Goal: Information Seeking & Learning: Check status

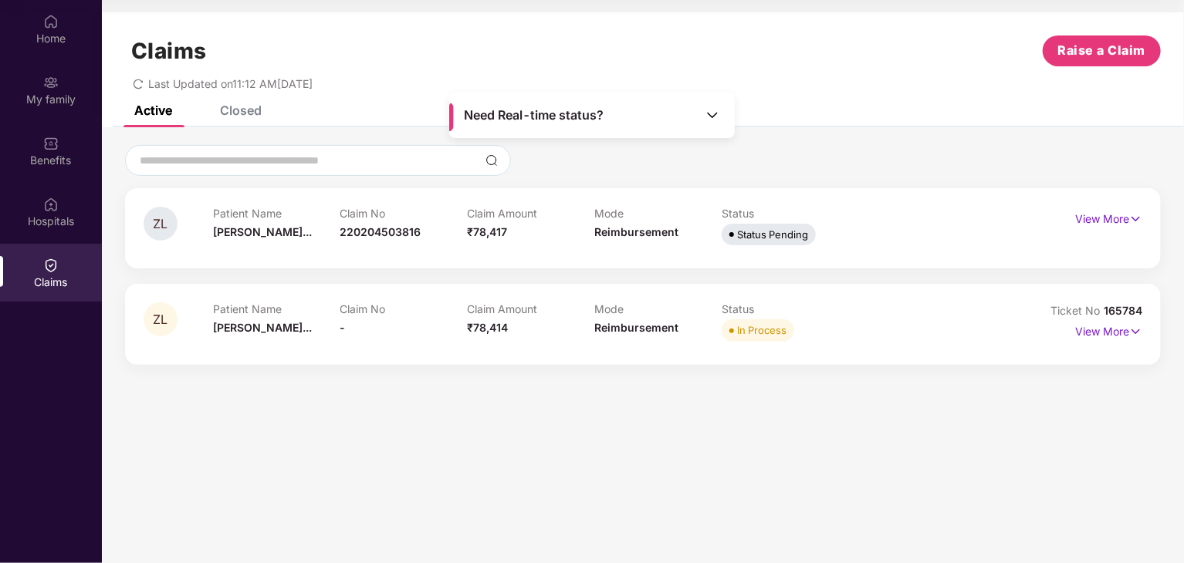
scroll to position [86, 0]
click at [53, 160] on div "Benefits" at bounding box center [51, 160] width 102 height 15
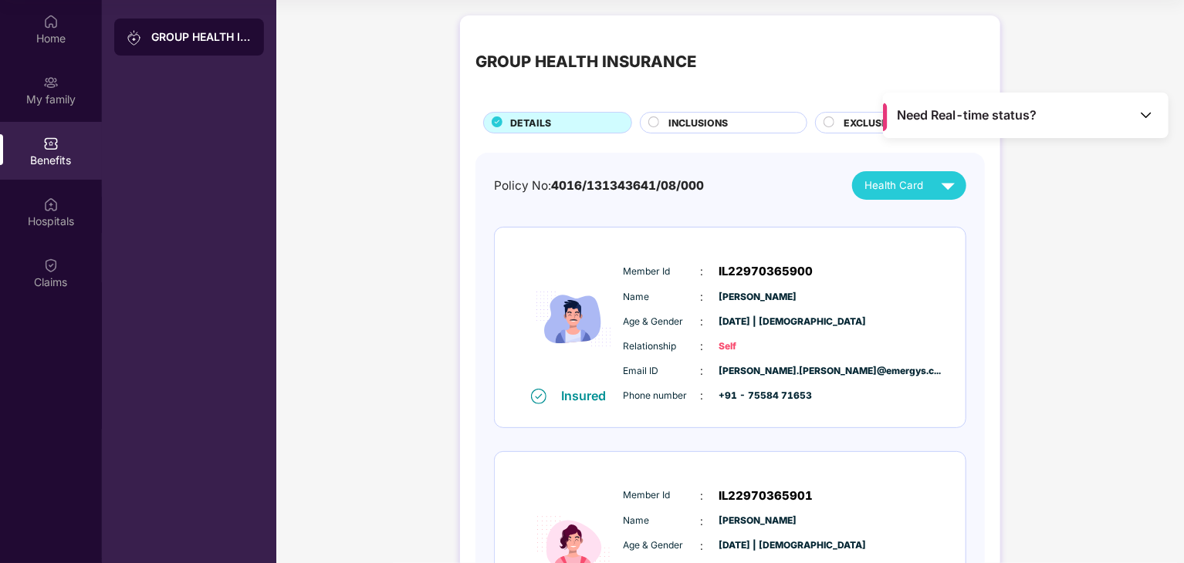
click at [840, 123] on div "EXCLUSIONS" at bounding box center [906, 124] width 140 height 17
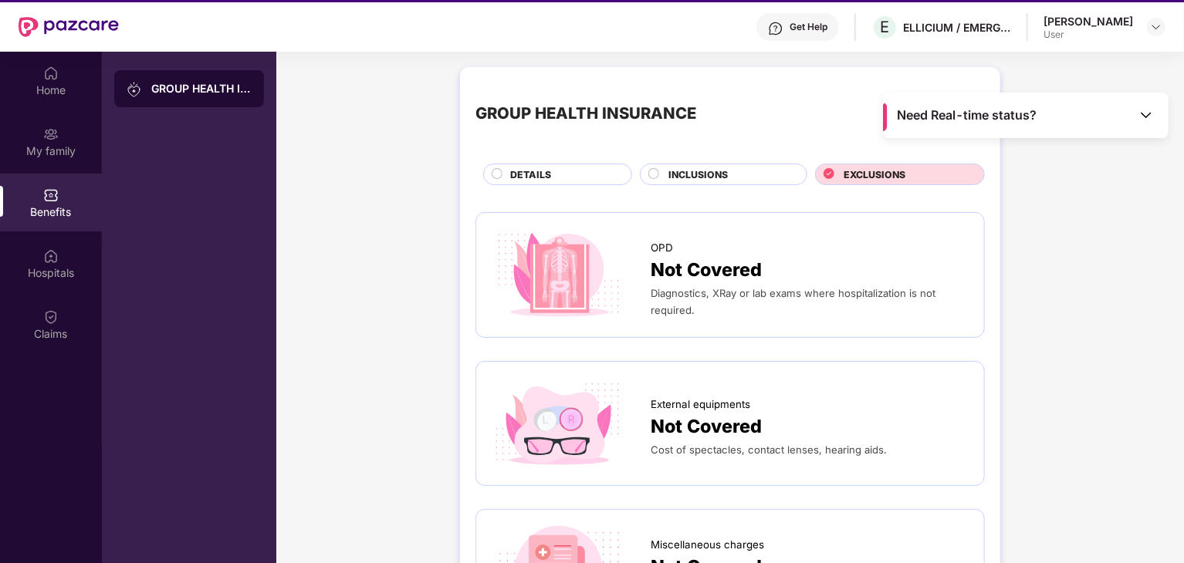
scroll to position [9, 0]
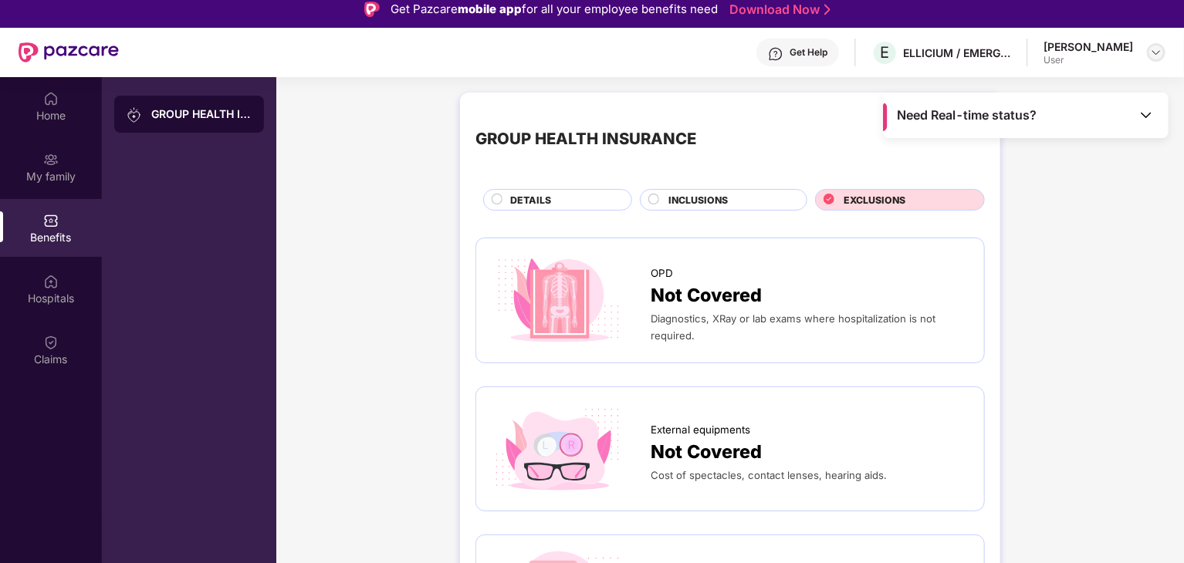
click at [1159, 53] on img at bounding box center [1156, 52] width 12 height 12
click at [210, 120] on div "GROUP HEALTH INSURANCE" at bounding box center [201, 114] width 100 height 15
click at [67, 120] on div "Home" at bounding box center [51, 115] width 102 height 15
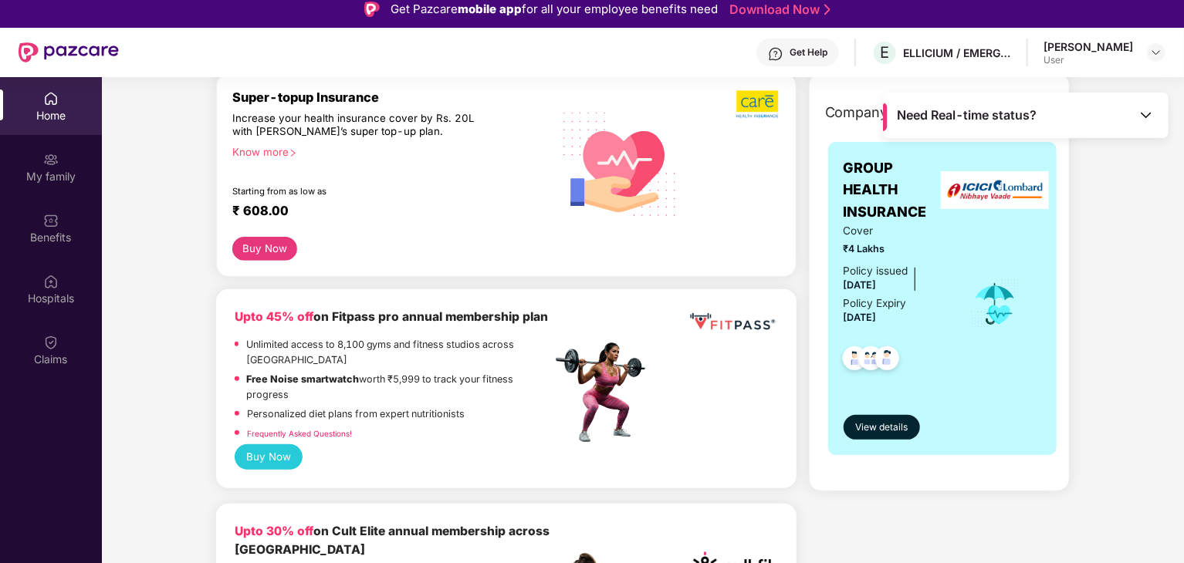
scroll to position [232, 0]
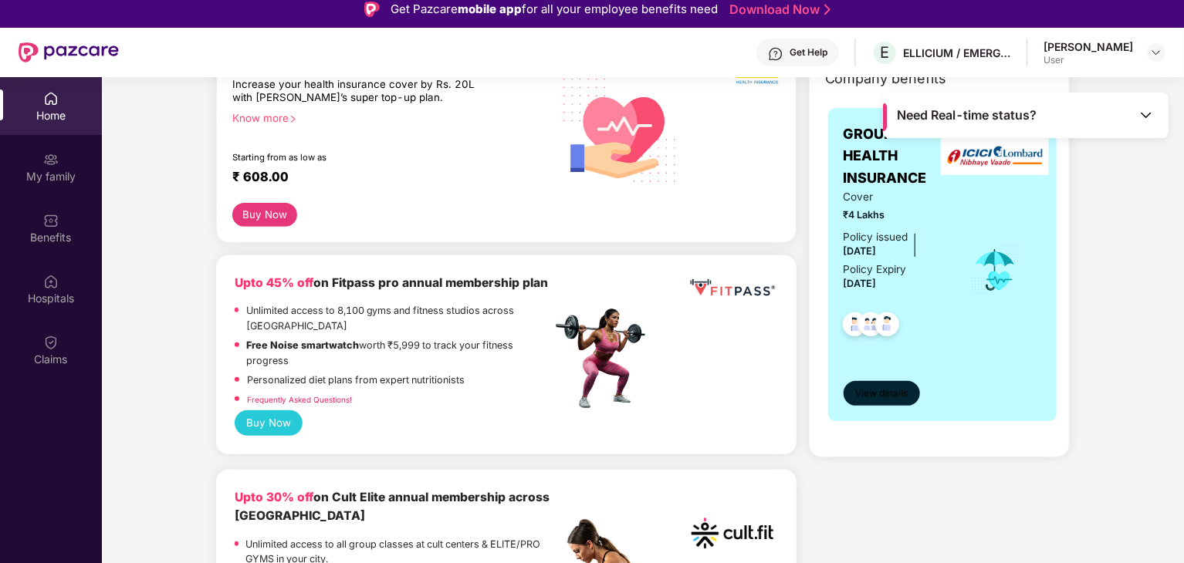
click at [888, 387] on span "View details" at bounding box center [881, 394] width 52 height 15
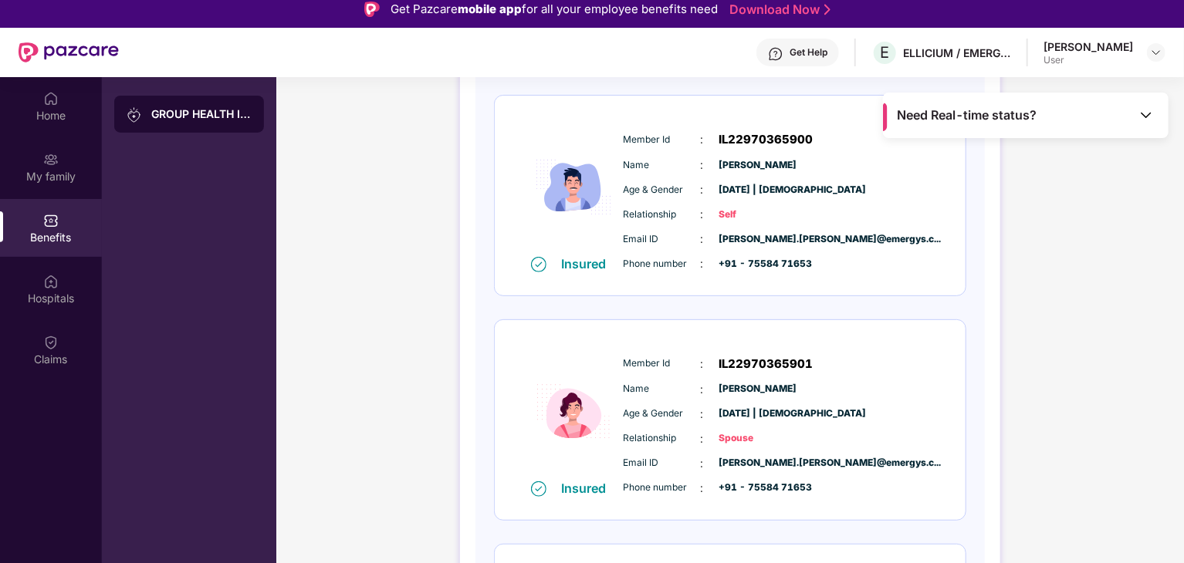
scroll to position [0, 0]
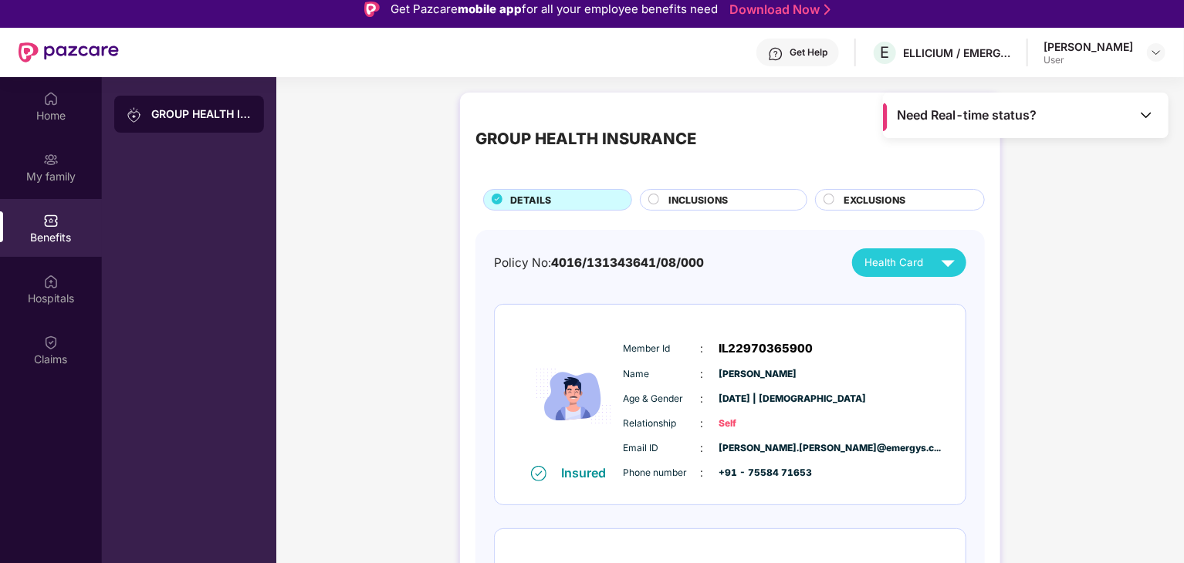
click at [735, 192] on div "INCLUSIONS" at bounding box center [723, 200] width 167 height 22
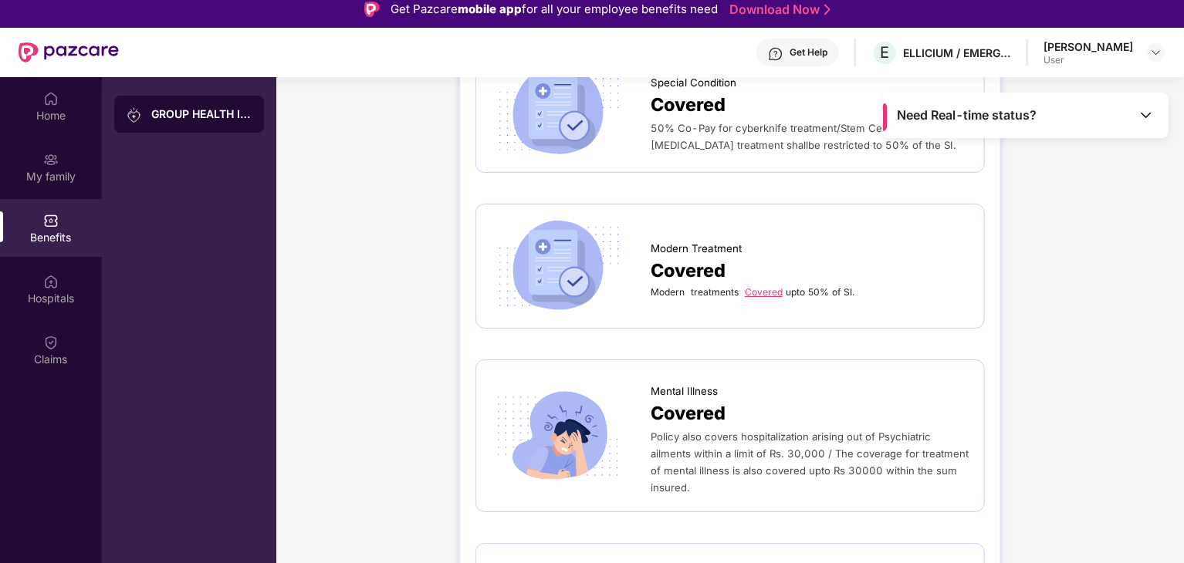
scroll to position [2813, 0]
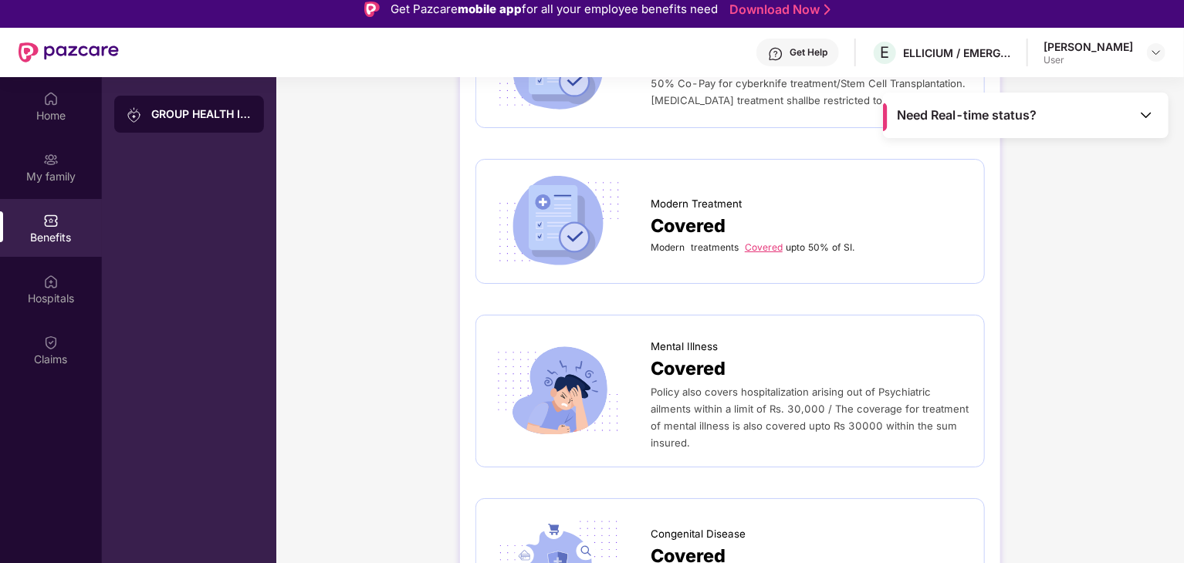
click at [772, 386] on span "Policy also covers hospitalization arising out of Psychiatric ailments within a…" at bounding box center [810, 417] width 318 height 63
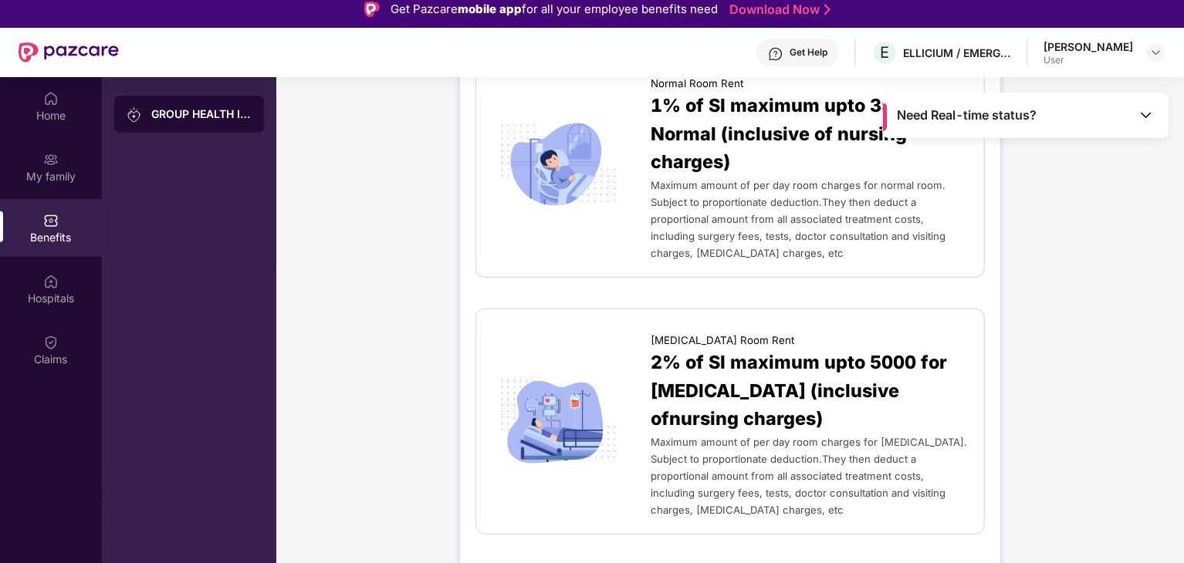
scroll to position [0, 0]
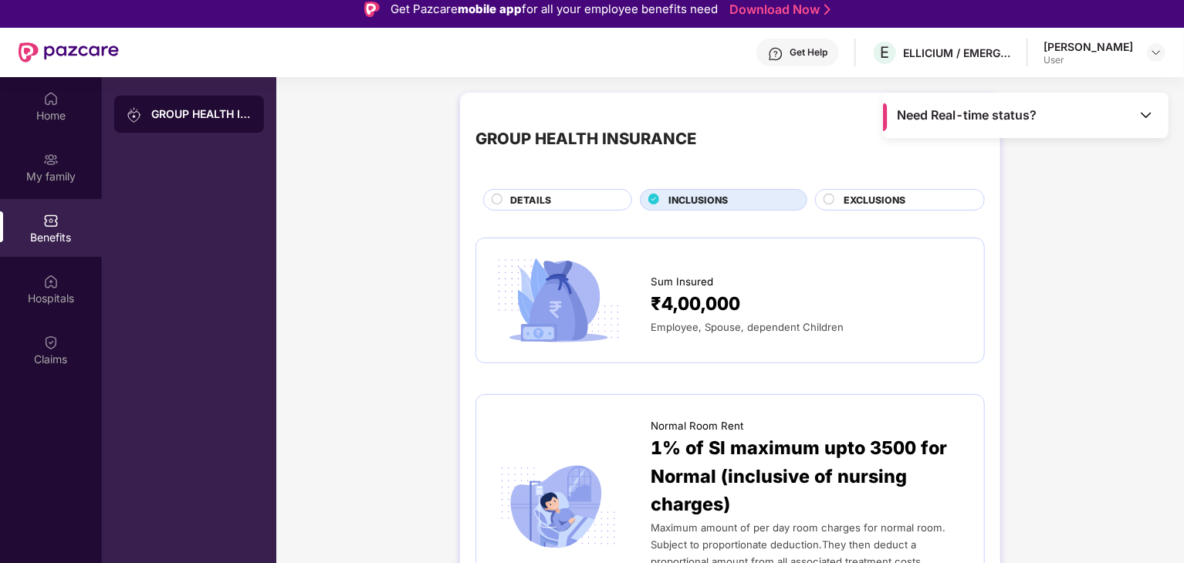
click at [888, 203] on span "EXCLUSIONS" at bounding box center [875, 200] width 62 height 15
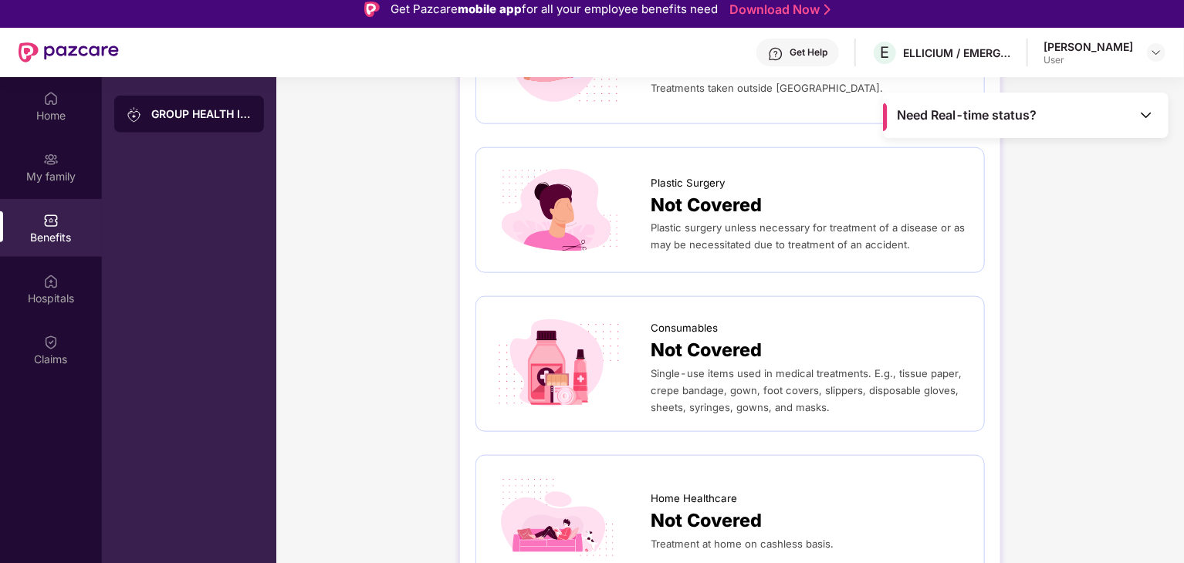
scroll to position [86, 0]
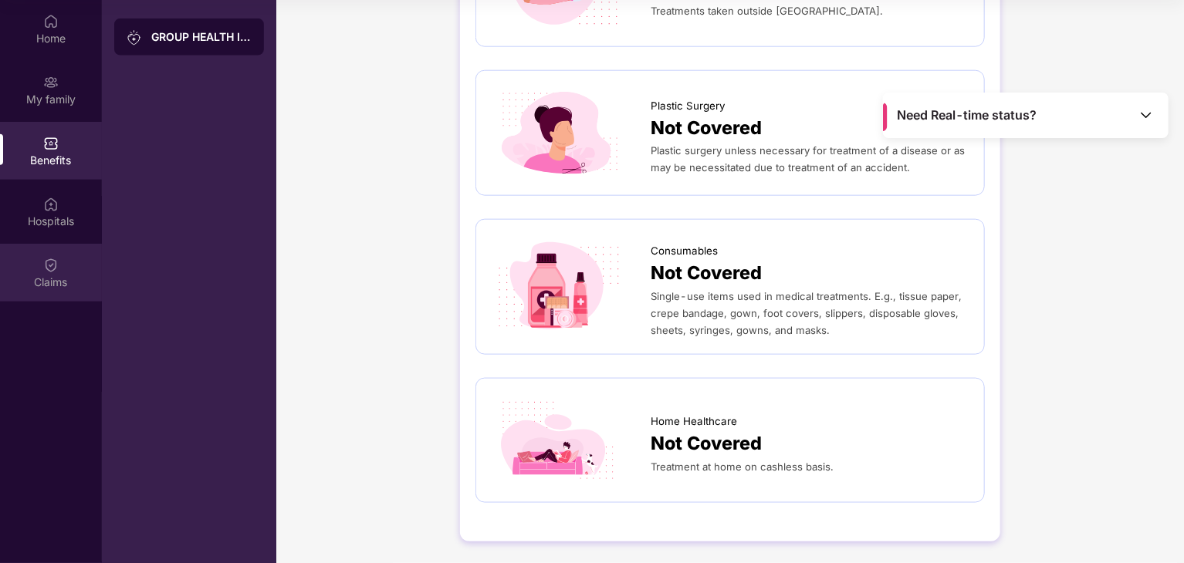
click at [59, 275] on div "Claims" at bounding box center [51, 282] width 102 height 15
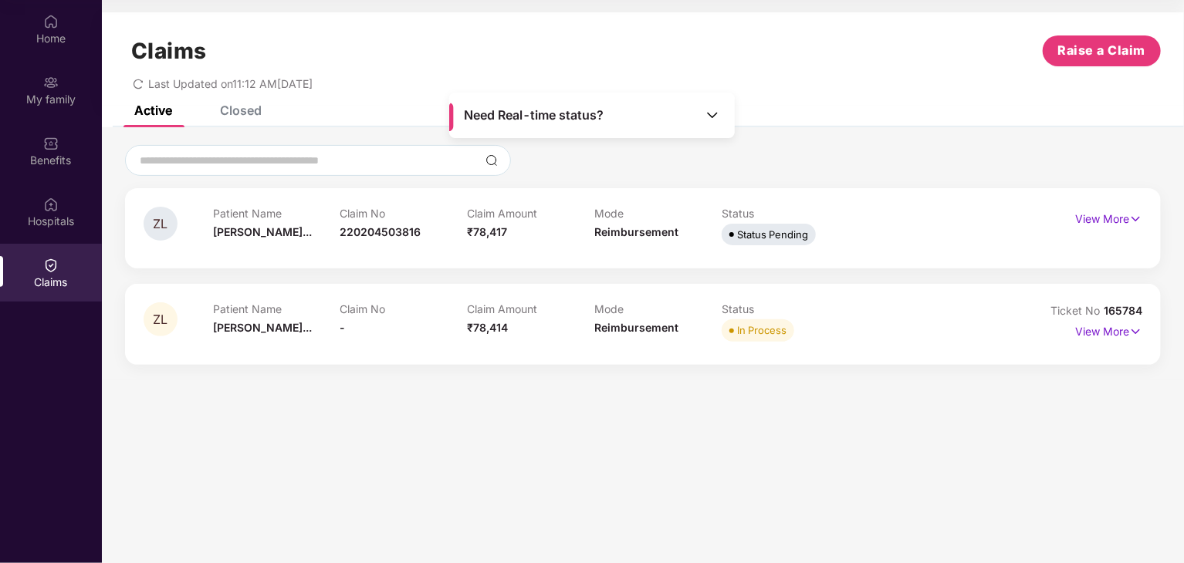
click at [247, 115] on div "Closed" at bounding box center [241, 110] width 42 height 15
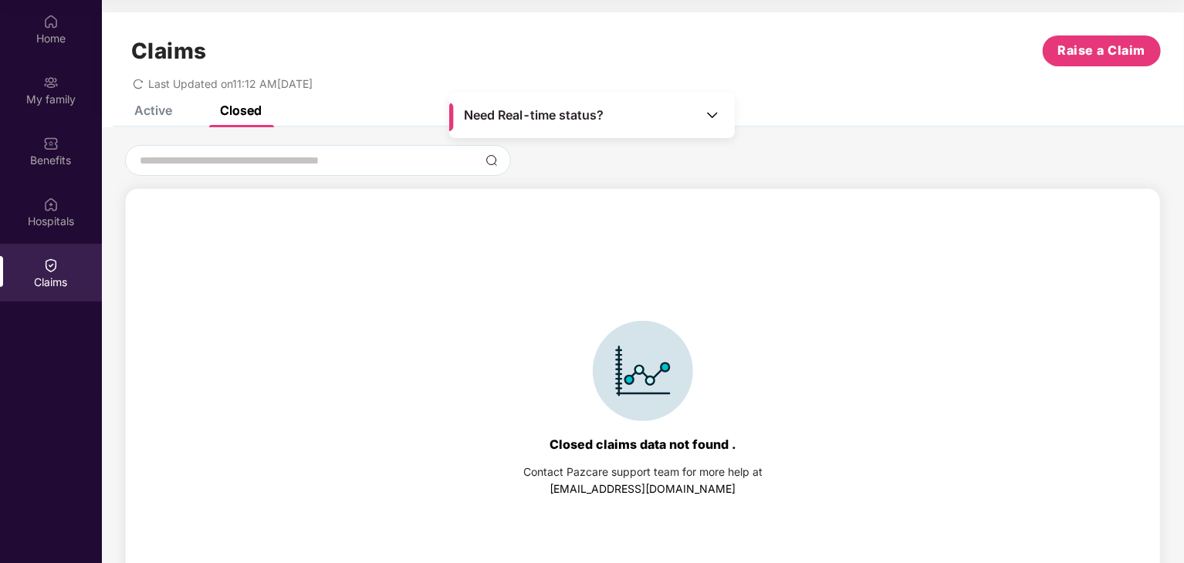
click at [175, 117] on div "Active Closed" at bounding box center [186, 110] width 151 height 34
click at [154, 114] on div "Active" at bounding box center [153, 110] width 38 height 15
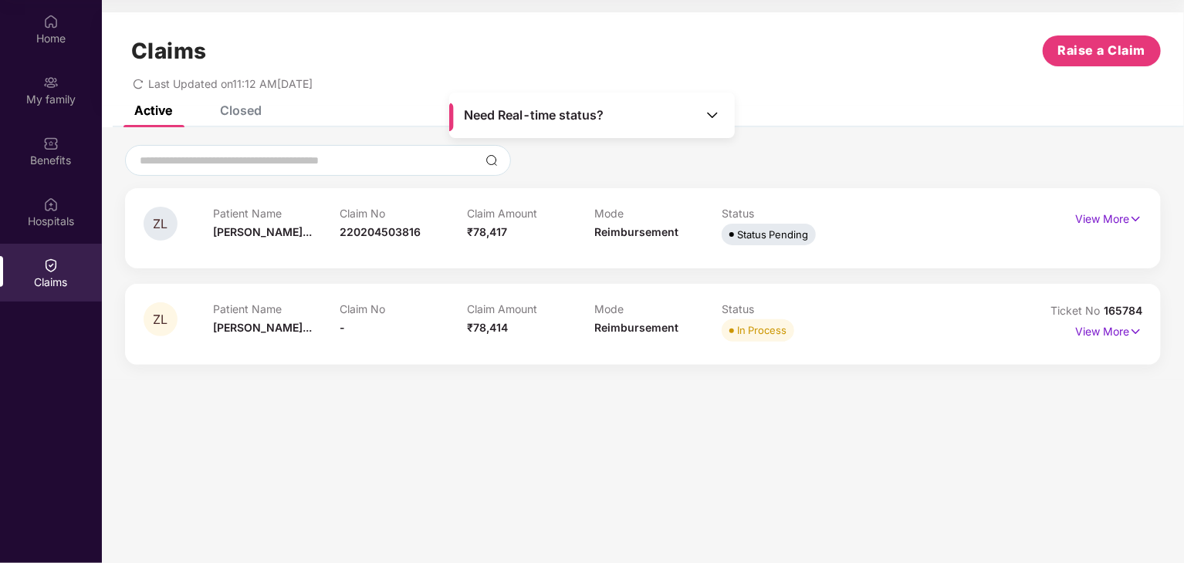
click at [1108, 235] on div "View More" at bounding box center [1079, 228] width 125 height 42
click at [55, 38] on div "Home" at bounding box center [51, 38] width 102 height 15
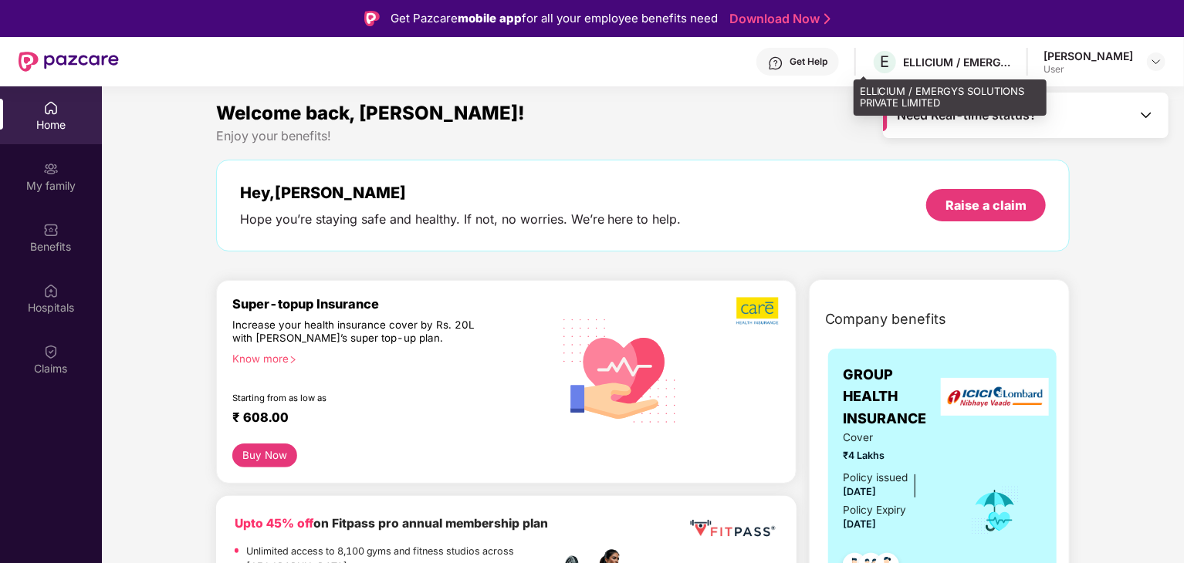
click at [909, 66] on div "ELLICIUM / EMERGYS SOLUTIONS PRIVATE LIMITED" at bounding box center [957, 62] width 108 height 15
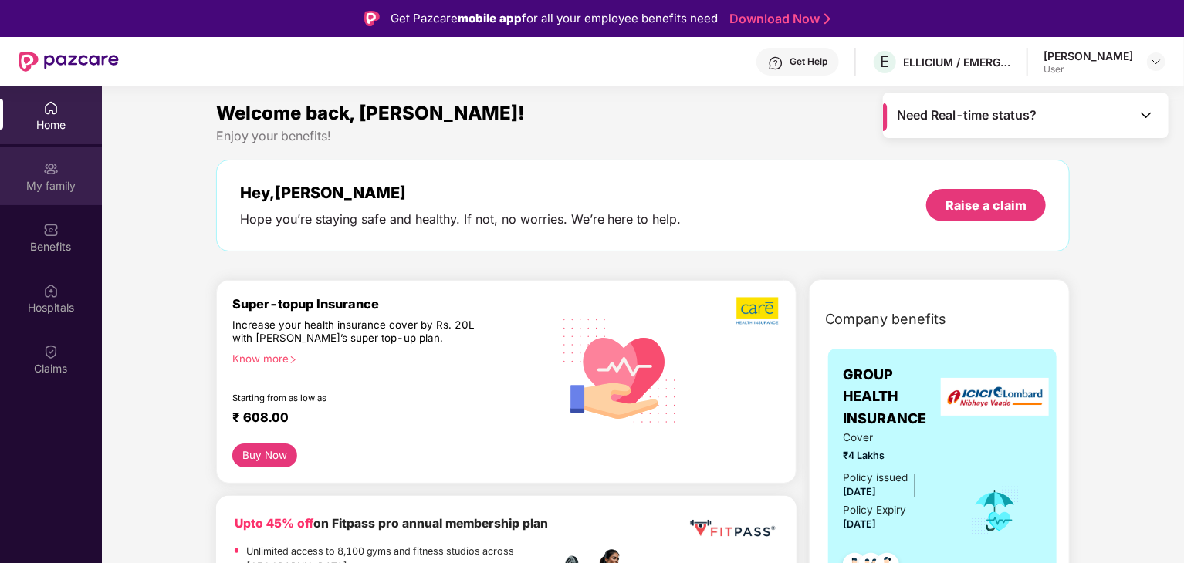
click at [58, 185] on div "My family" at bounding box center [51, 185] width 102 height 15
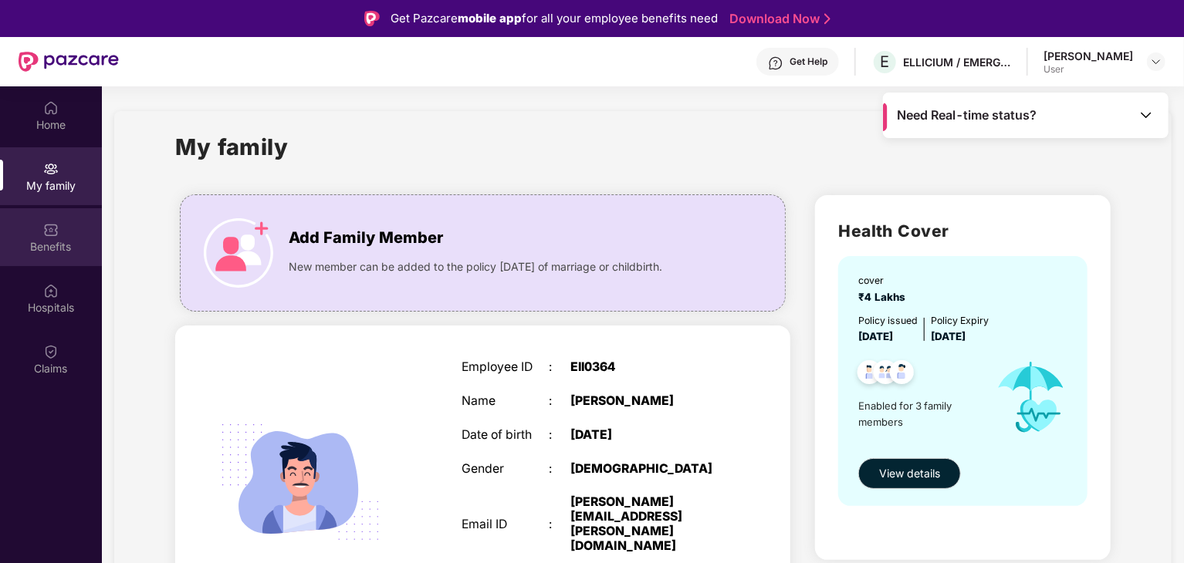
click at [49, 241] on div "Benefits" at bounding box center [51, 246] width 102 height 15
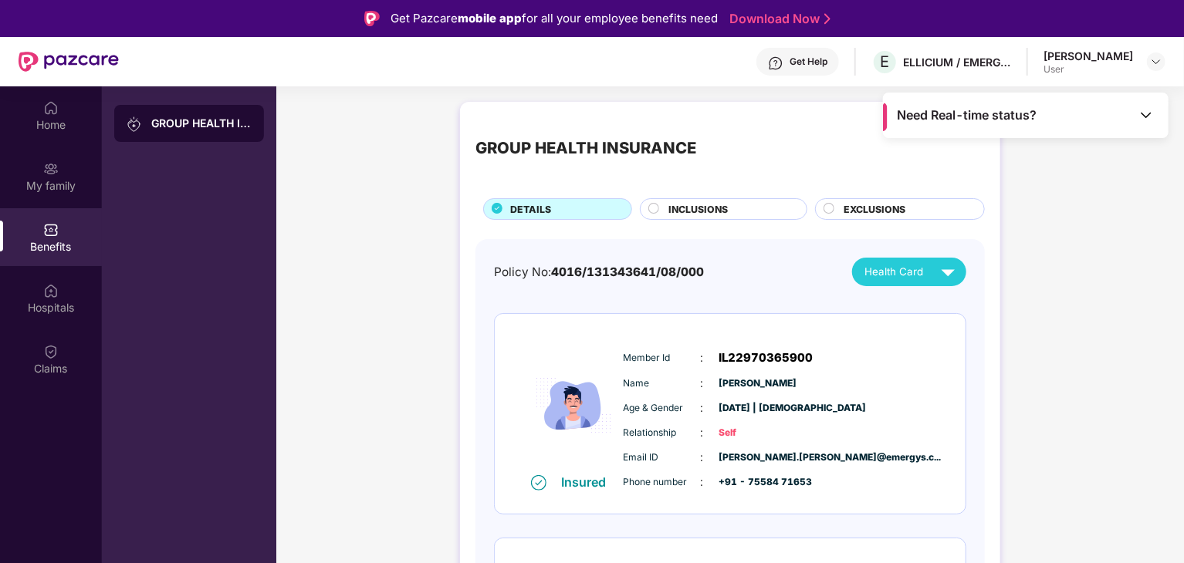
click at [714, 208] on span "INCLUSIONS" at bounding box center [697, 209] width 59 height 15
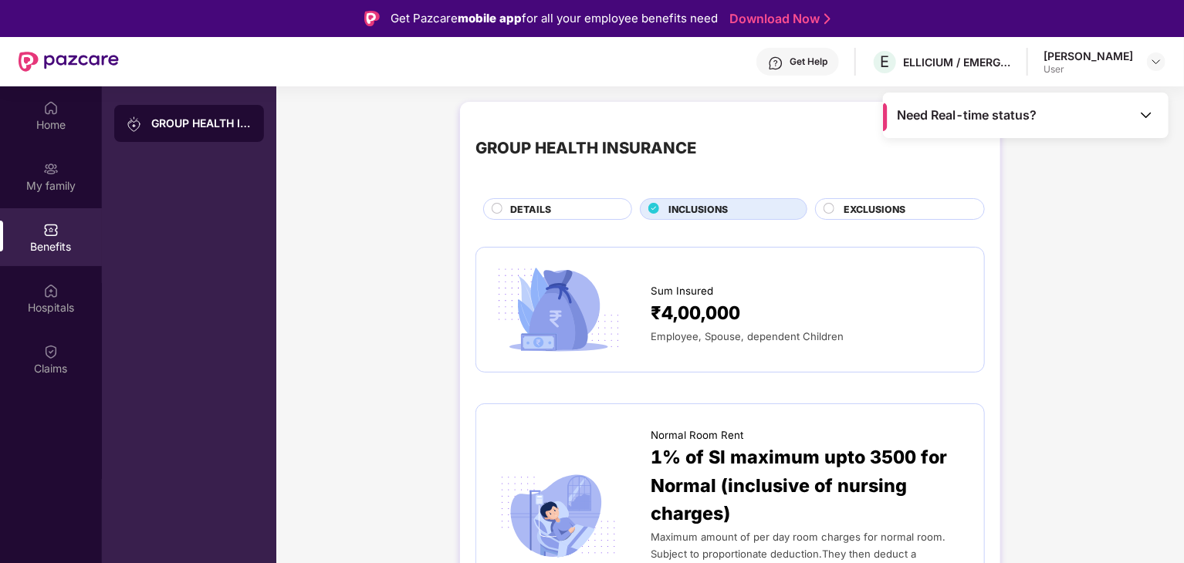
click at [932, 208] on div "EXCLUSIONS" at bounding box center [906, 210] width 140 height 17
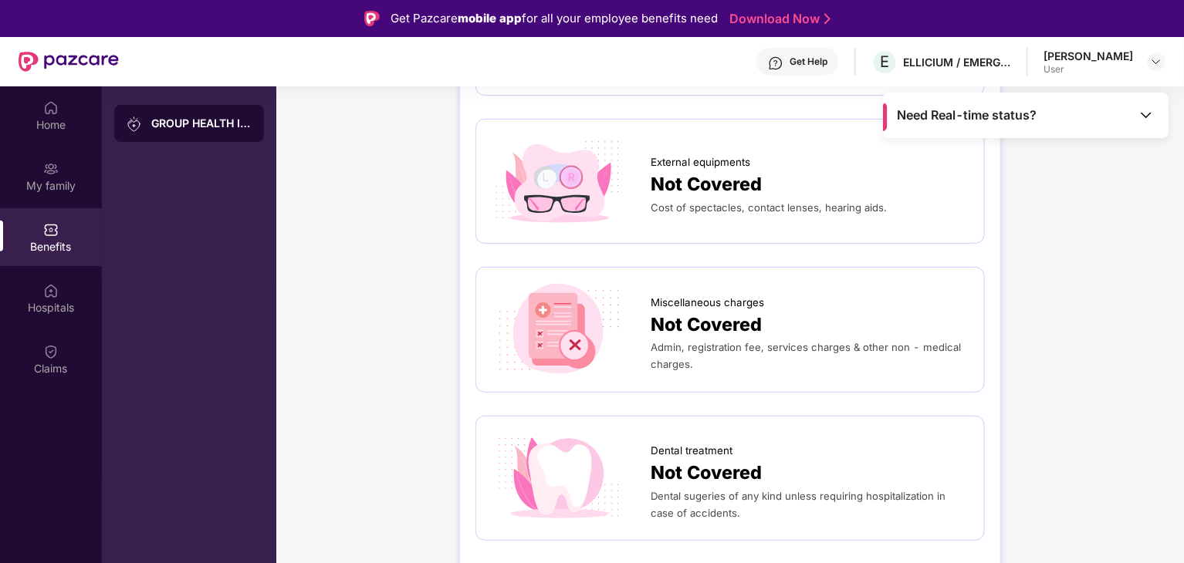
scroll to position [540, 0]
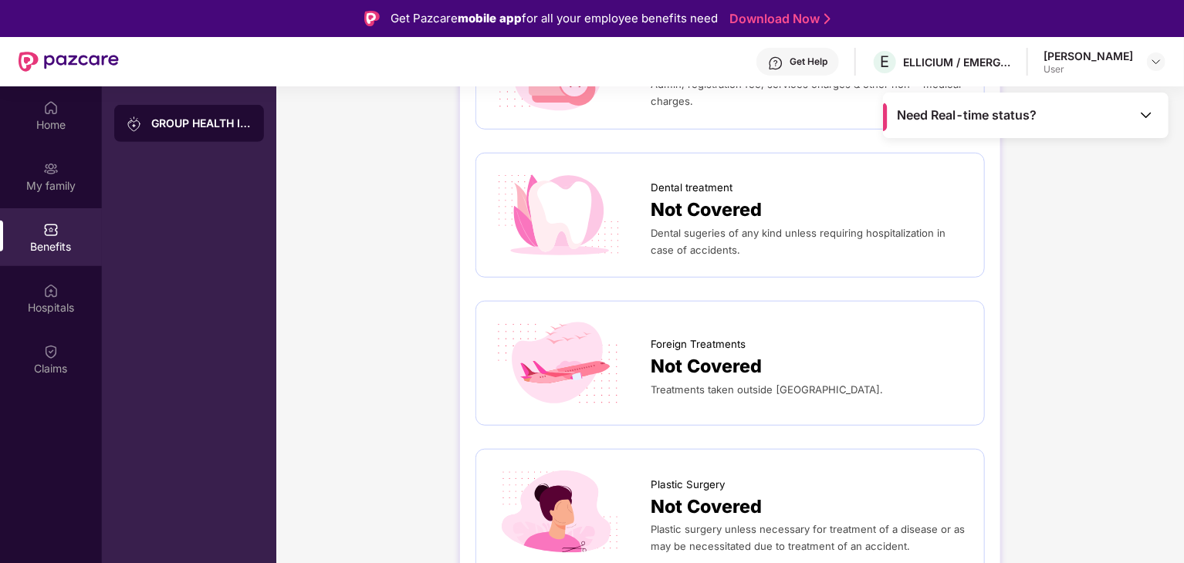
click at [197, 130] on div "GROUP HEALTH INSURANCE" at bounding box center [201, 123] width 100 height 15
click at [203, 126] on div "GROUP HEALTH INSURANCE" at bounding box center [201, 123] width 100 height 15
click at [203, 124] on div "GROUP HEALTH INSURANCE" at bounding box center [201, 123] width 100 height 15
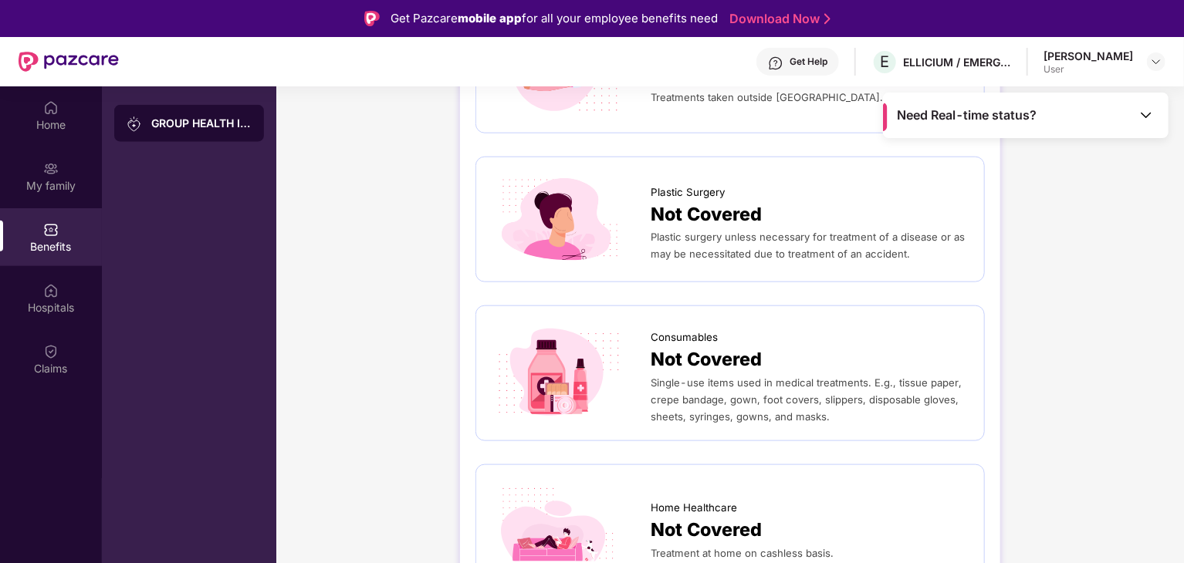
scroll to position [86, 0]
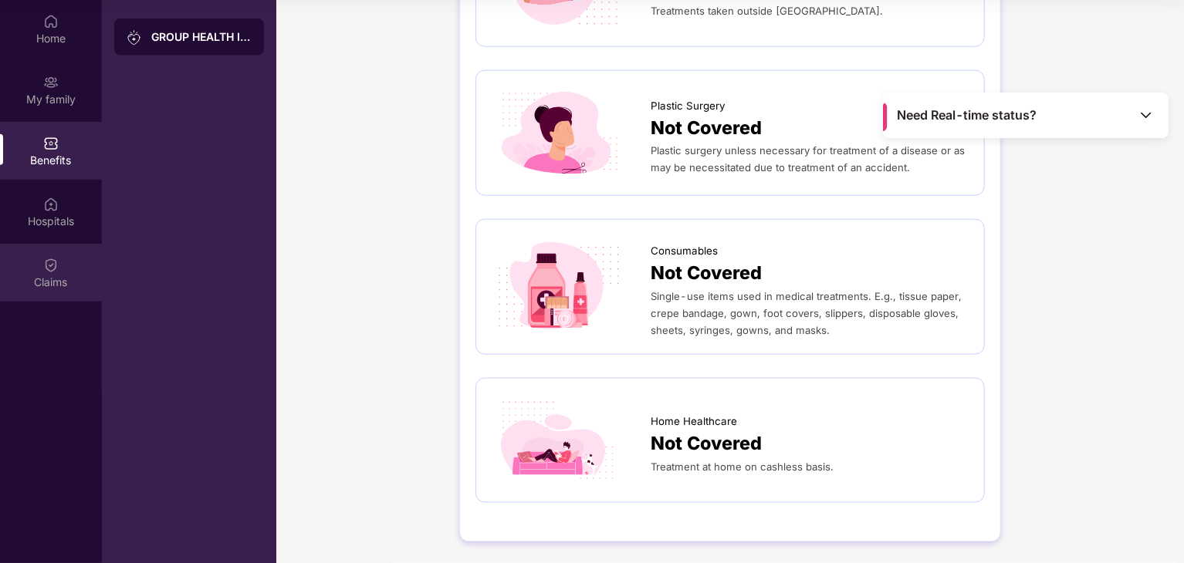
click at [51, 278] on div "Claims" at bounding box center [51, 282] width 102 height 15
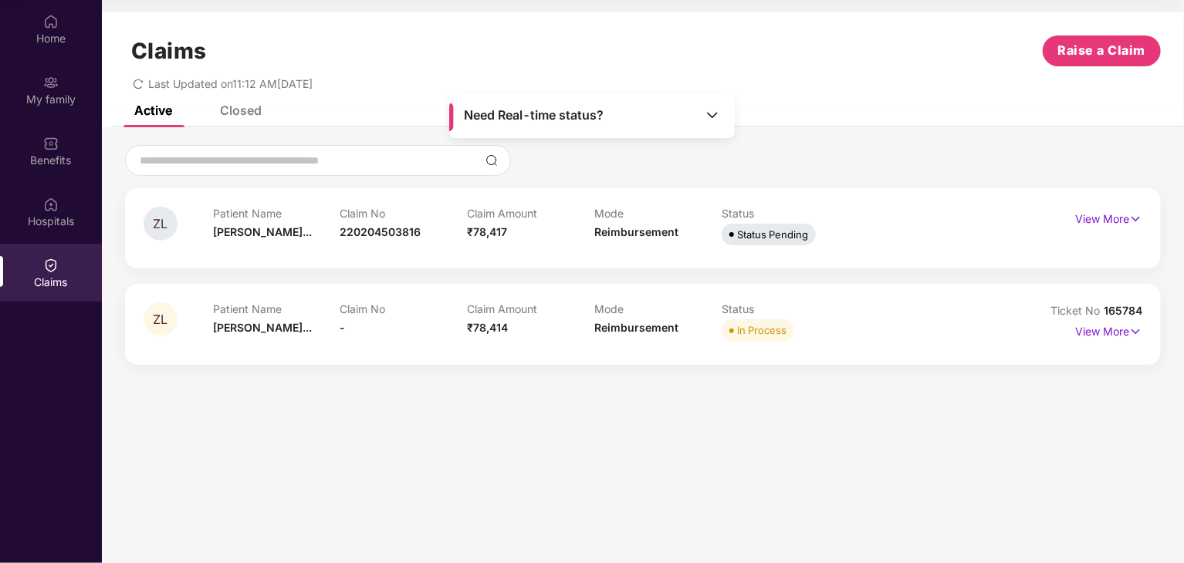
click at [140, 81] on icon "redo" at bounding box center [138, 84] width 11 height 11
click at [52, 41] on div "Home" at bounding box center [51, 38] width 102 height 15
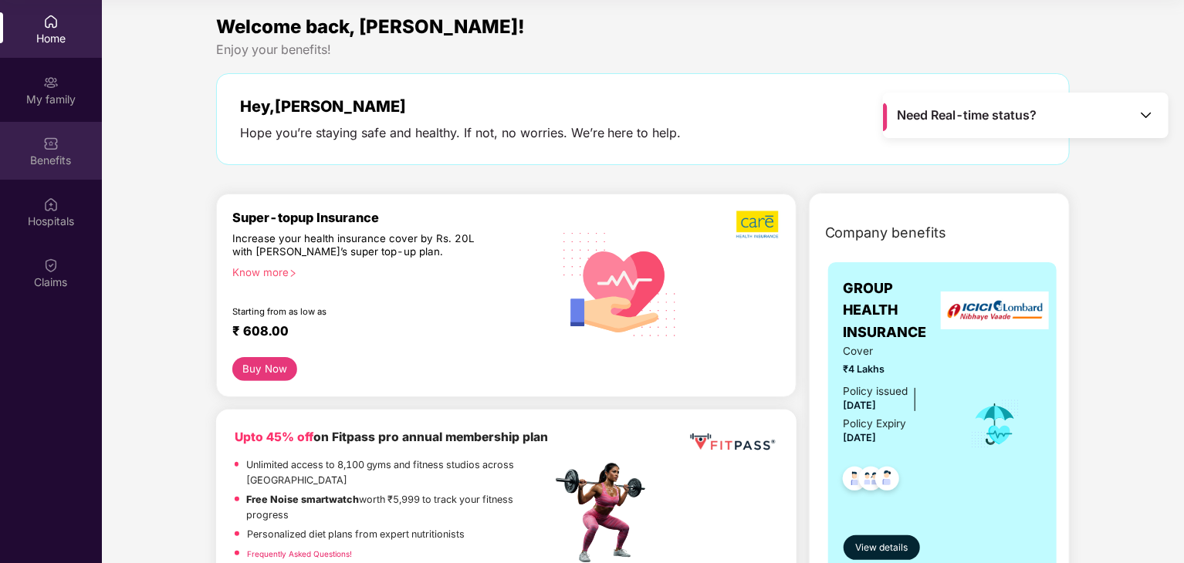
click at [55, 154] on div "Benefits" at bounding box center [51, 160] width 102 height 15
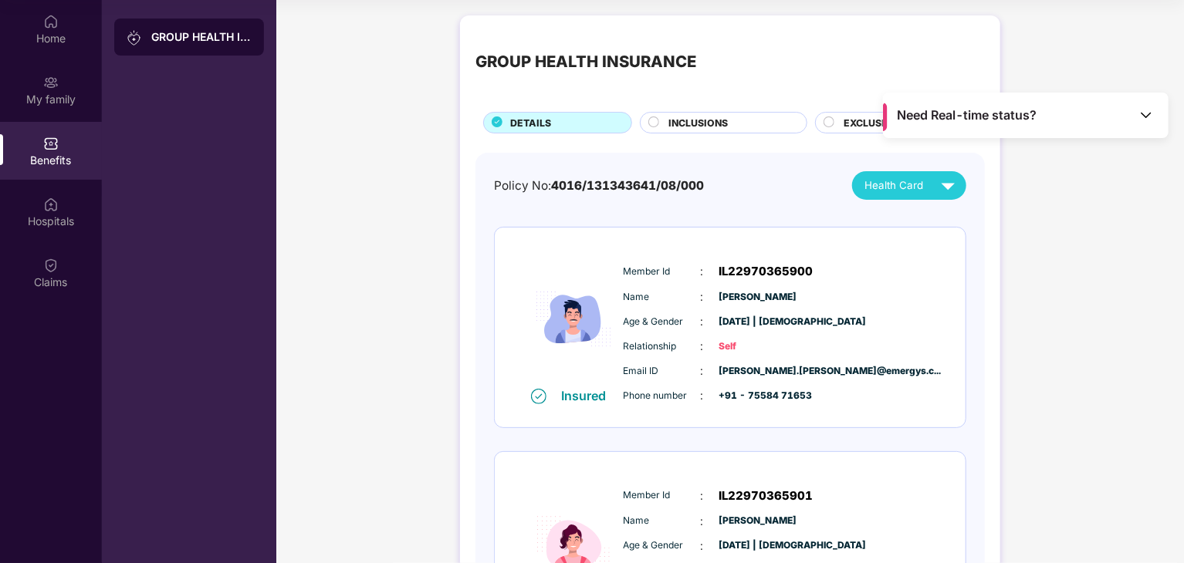
click at [590, 183] on span "4016/131343641/08/000" at bounding box center [627, 185] width 153 height 15
click at [878, 177] on div "Health Card" at bounding box center [913, 185] width 97 height 27
click at [624, 64] on div "GROUP HEALTH INSURANCE" at bounding box center [585, 61] width 221 height 25
click at [1153, 112] on img at bounding box center [1146, 114] width 15 height 15
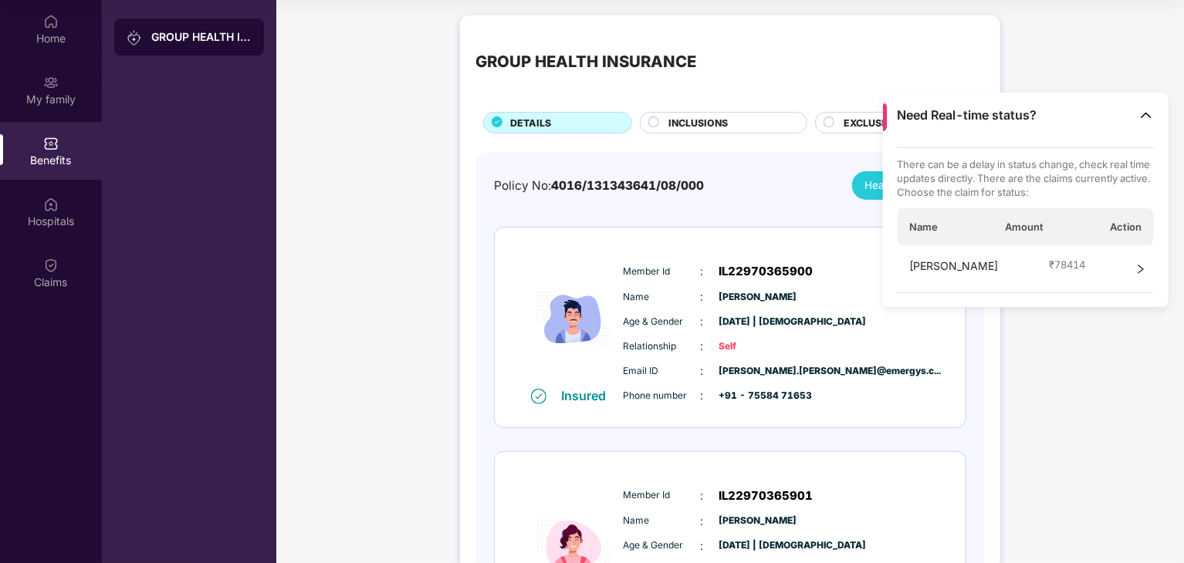
click at [1153, 112] on img at bounding box center [1146, 114] width 15 height 15
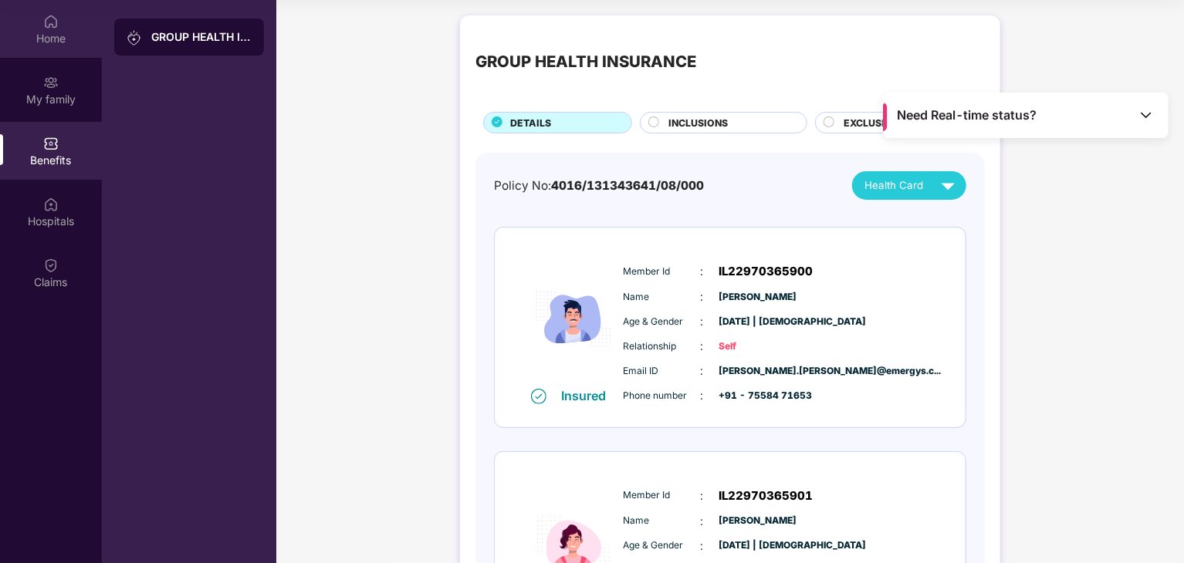
click at [64, 36] on div "Home" at bounding box center [51, 38] width 102 height 15
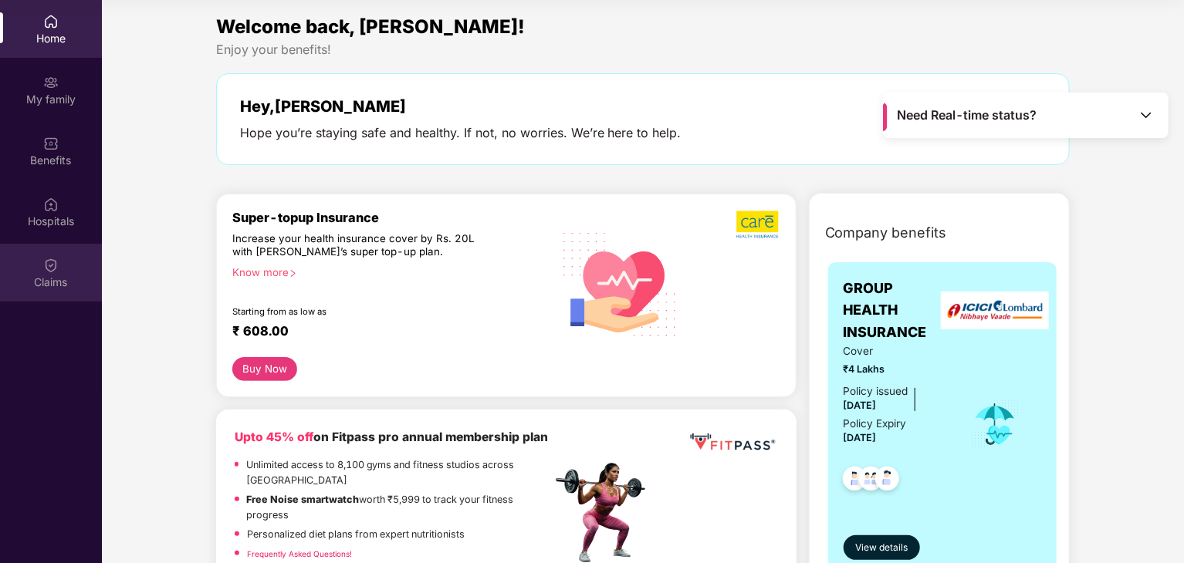
click at [64, 260] on div "Claims" at bounding box center [51, 273] width 102 height 58
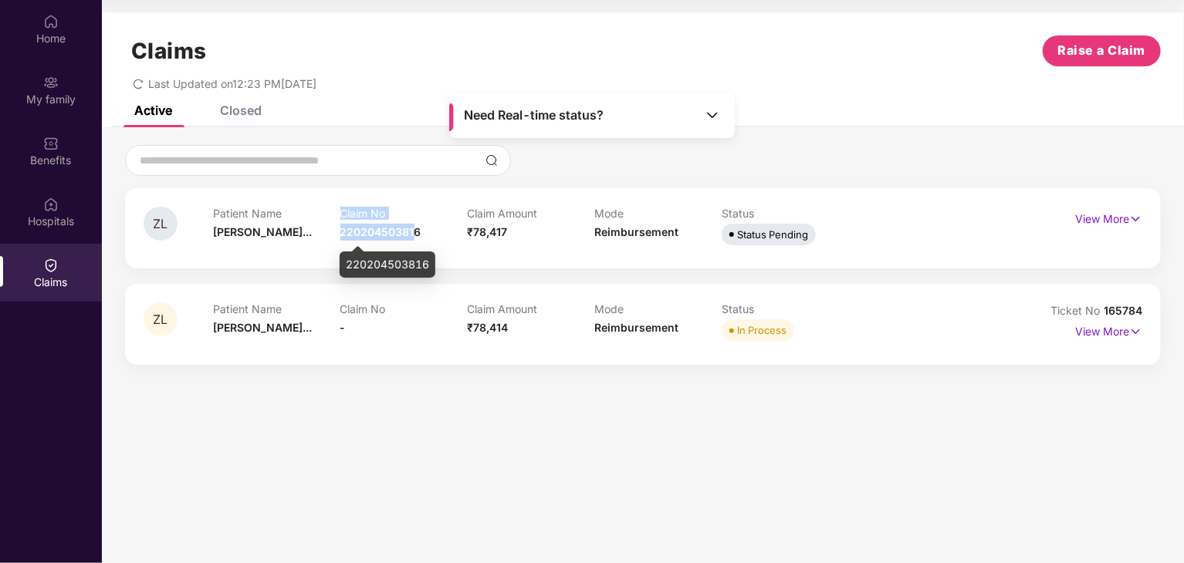
drag, startPoint x: 337, startPoint y: 235, endPoint x: 411, endPoint y: 233, distance: 74.9
click at [411, 233] on div "Patient Name [PERSON_NAME]... Claim No 220204503816 Claim Amount ₹78,417 Mode R…" at bounding box center [594, 228] width 763 height 42
drag, startPoint x: 435, startPoint y: 233, endPoint x: 341, endPoint y: 232, distance: 94.2
click at [341, 232] on div "Claim No 220204503816" at bounding box center [403, 228] width 127 height 42
copy span "220204503816"
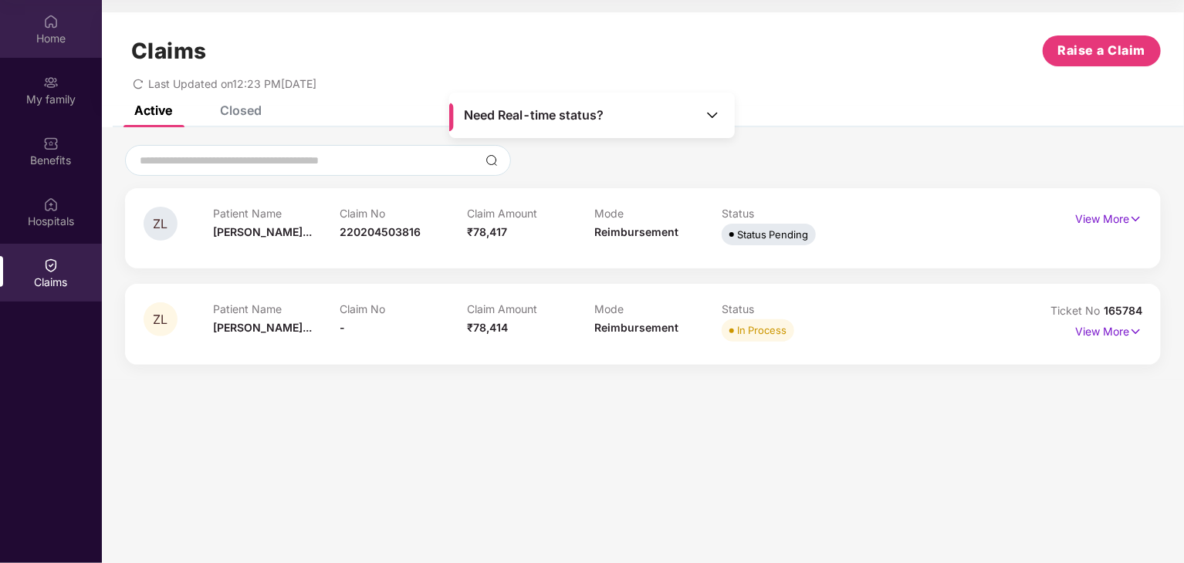
click at [51, 39] on div "Home" at bounding box center [51, 38] width 102 height 15
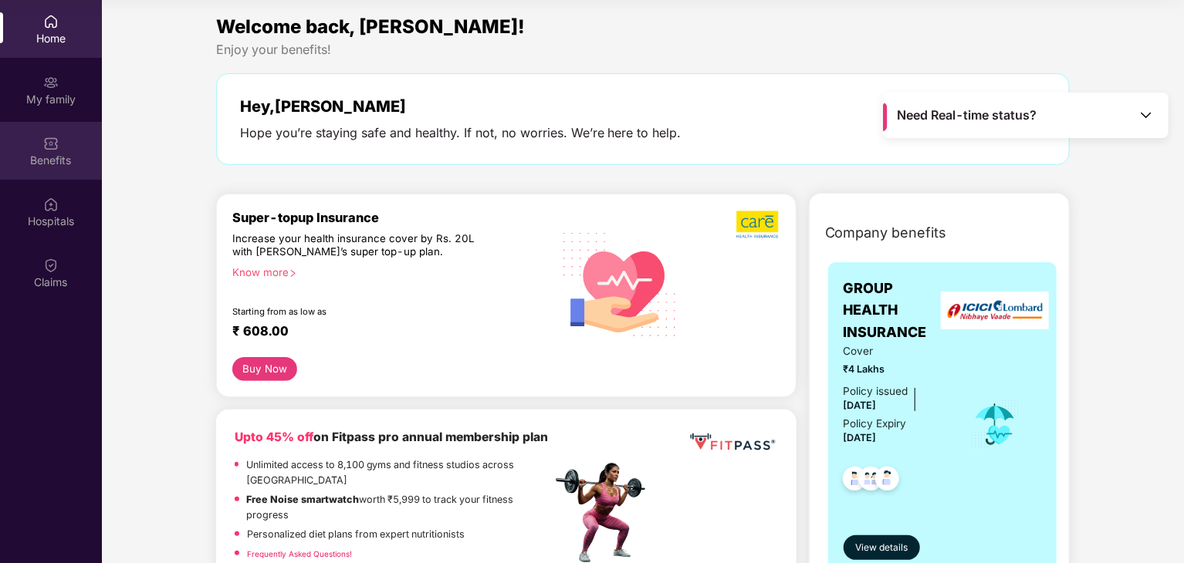
click at [66, 151] on div "Benefits" at bounding box center [51, 151] width 102 height 58
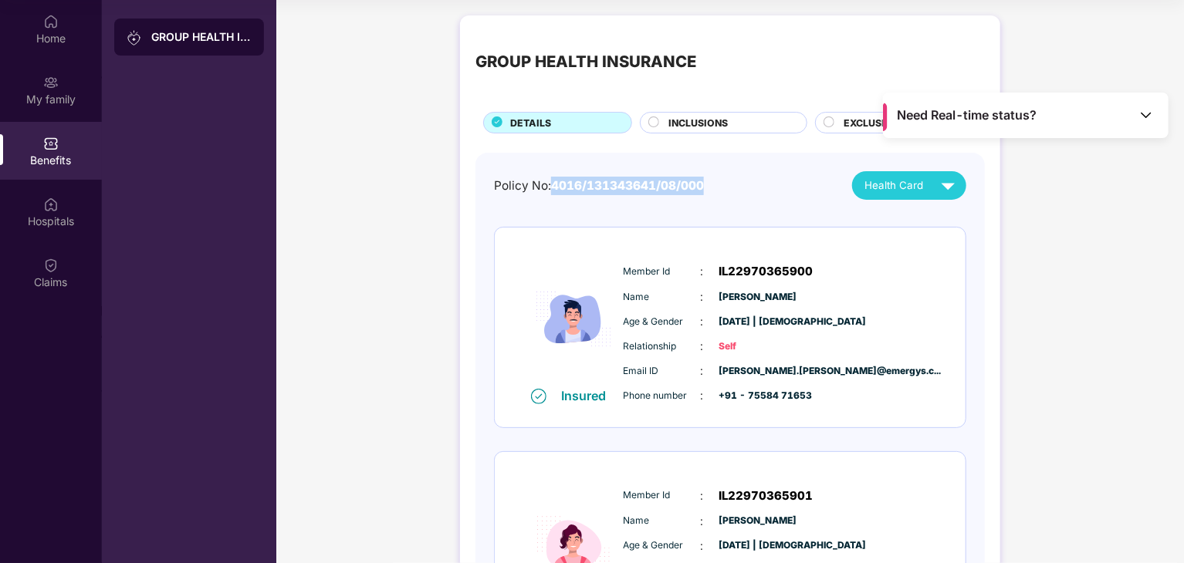
drag, startPoint x: 707, startPoint y: 186, endPoint x: 552, endPoint y: 190, distance: 155.2
click at [552, 190] on div "Policy No: 4016/131343641/08/000 Health Card" at bounding box center [730, 185] width 472 height 29
copy span "4016/131343641/08/000"
